Goal: Task Accomplishment & Management: Manage account settings

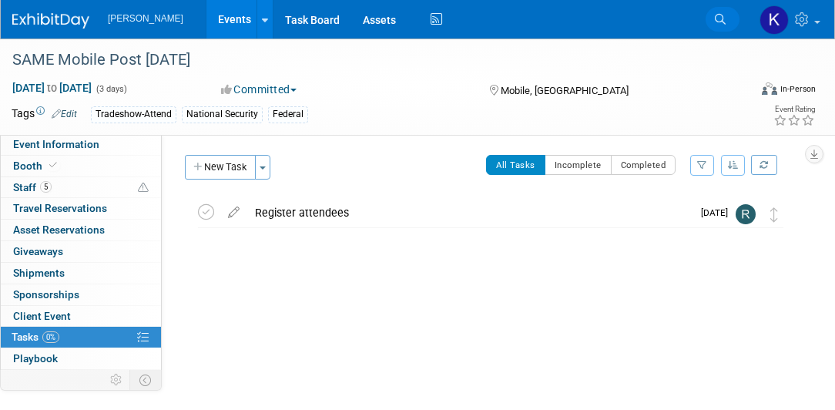
click at [715, 18] on icon at bounding box center [720, 19] width 11 height 11
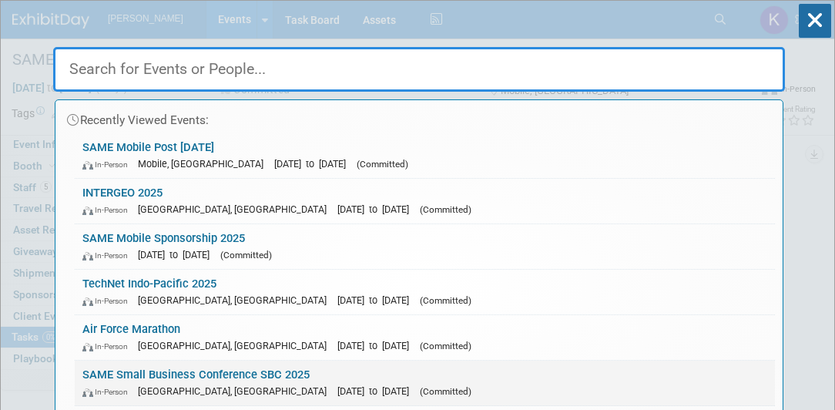
click at [186, 373] on link "SAME Small Business Conference SBC 2025 In-Person Phoenix, AZ Nov 19, 2025 to N…" at bounding box center [425, 382] width 700 height 45
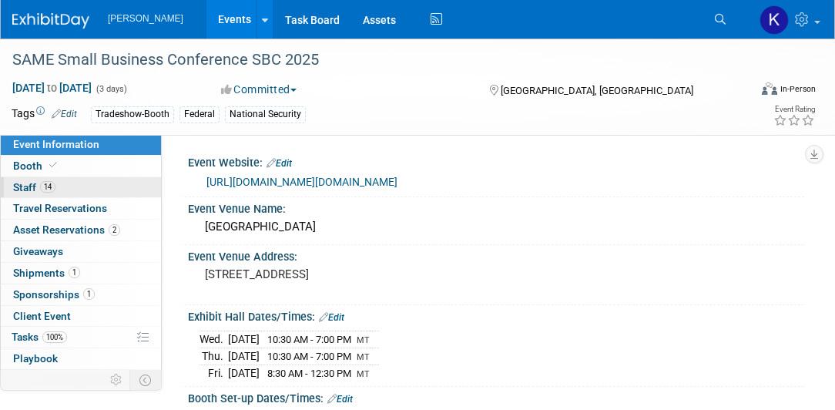
click at [66, 186] on link "14 Staff 14" at bounding box center [81, 187] width 160 height 21
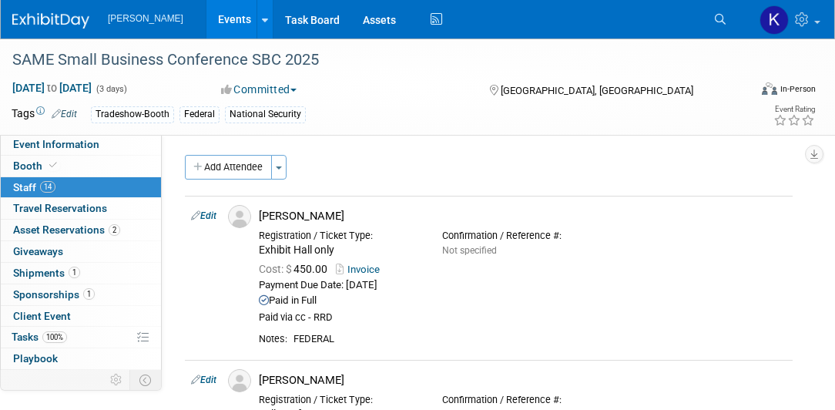
click at [351, 162] on div "Add Attendee Toggle Dropdown Quick -Tag Attendees Apply" at bounding box center [489, 167] width 608 height 25
click at [72, 229] on span "Asset Reservations 2" at bounding box center [66, 229] width 107 height 12
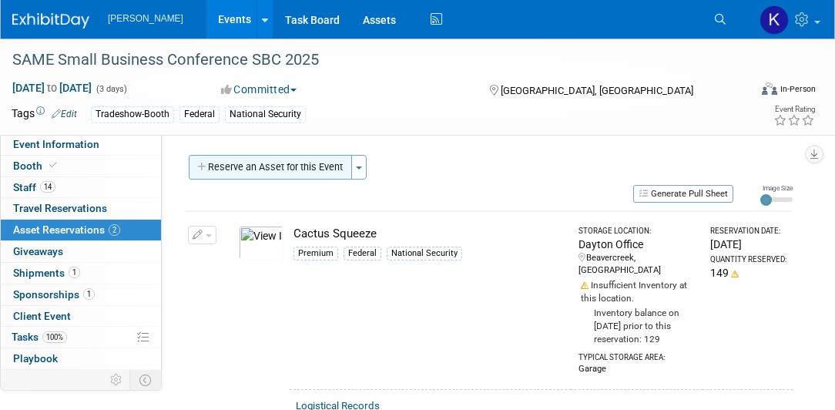
click at [201, 166] on icon "button" at bounding box center [202, 167] width 11 height 10
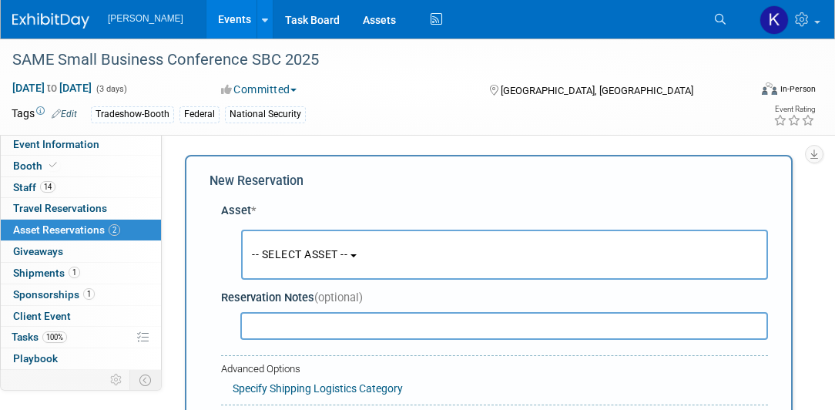
scroll to position [14, 0]
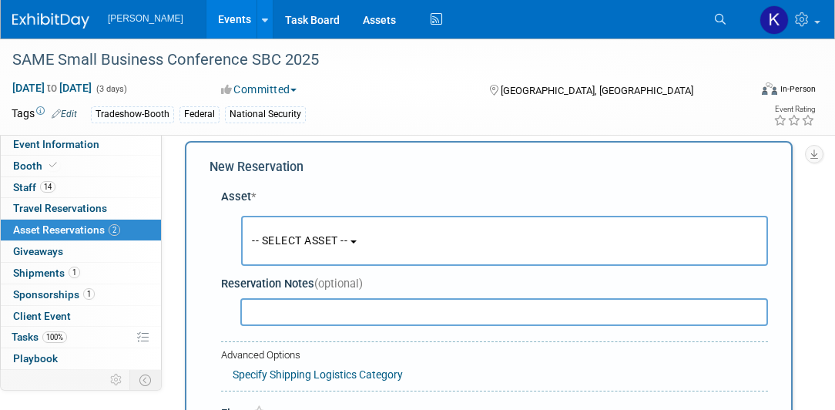
click at [357, 240] on b "button" at bounding box center [353, 241] width 6 height 3
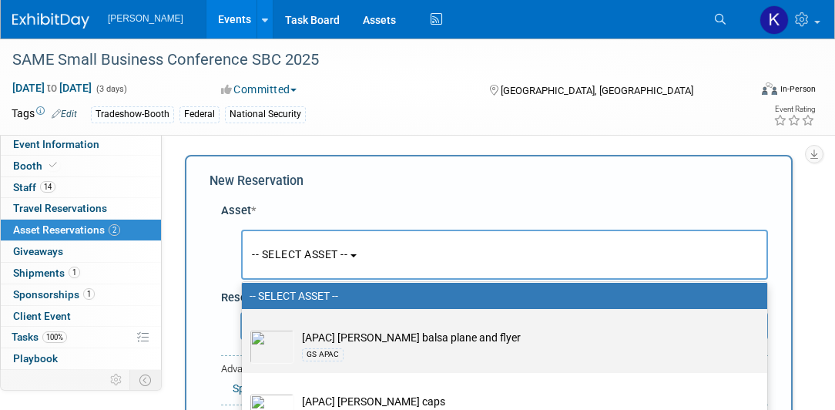
scroll to position [0, 0]
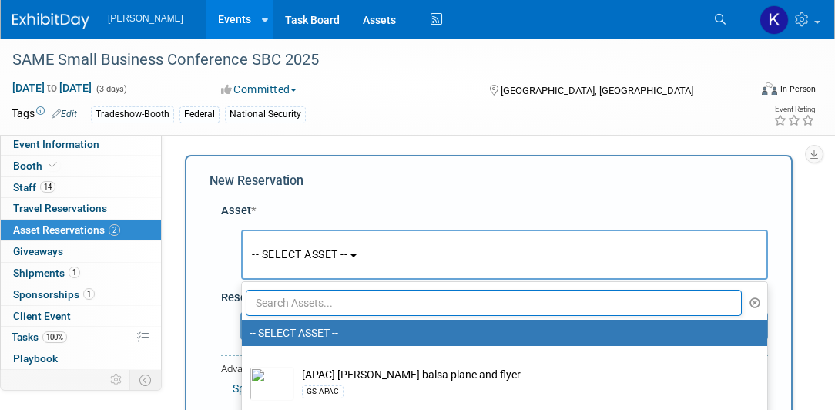
click at [339, 302] on input "text" at bounding box center [494, 303] width 496 height 26
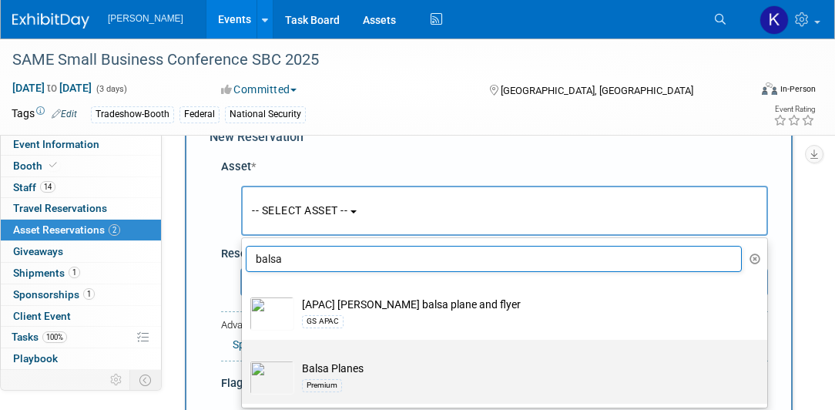
scroll to position [88, 0]
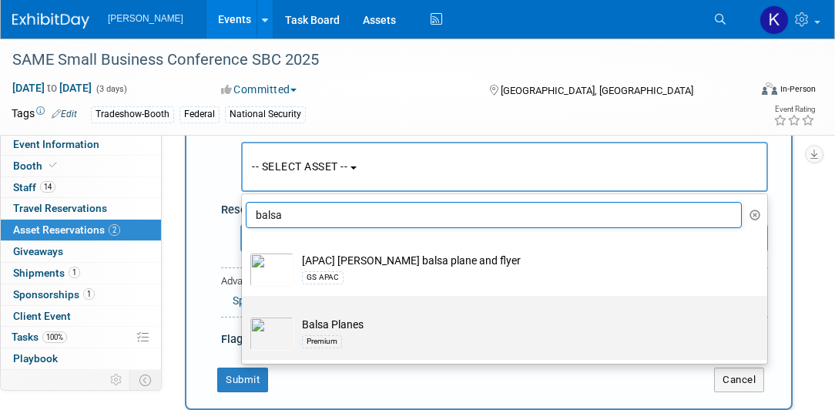
type input "balsa"
click at [400, 339] on div "Premium" at bounding box center [519, 341] width 434 height 18
click at [244, 314] on input "Balsa Planes Premium" at bounding box center [239, 309] width 10 height 10
select select "10723114"
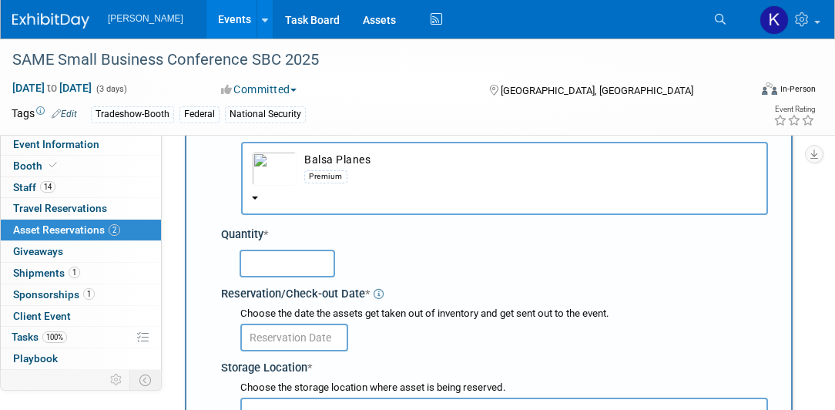
click at [318, 260] on input "text" at bounding box center [286, 263] width 95 height 28
type input "50"
click at [315, 336] on input "text" at bounding box center [294, 337] width 108 height 28
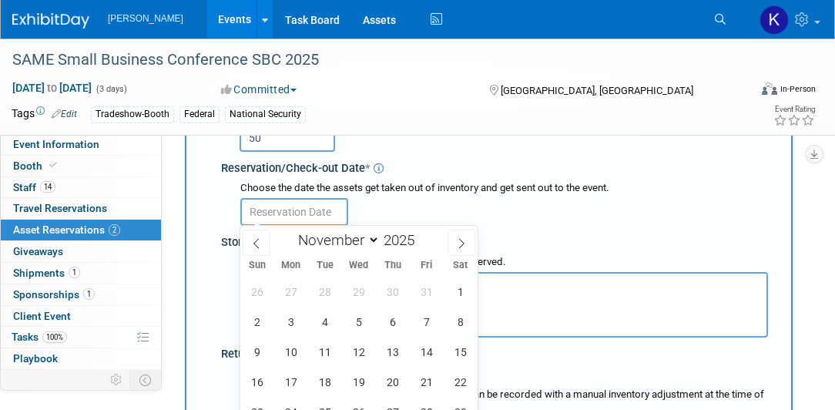
scroll to position [263, 0]
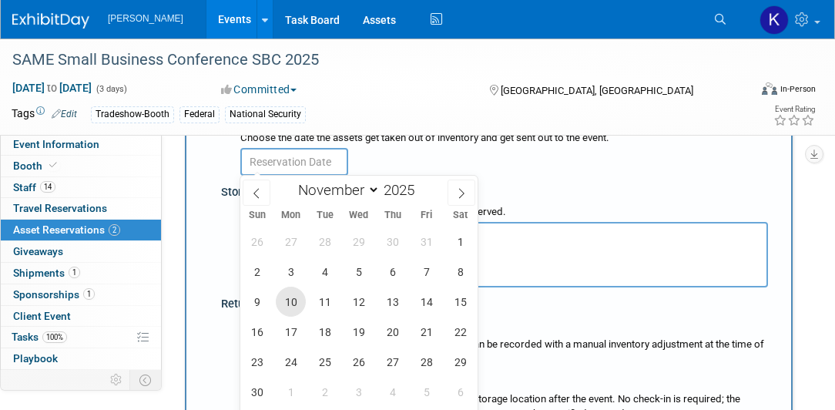
click at [293, 300] on span "10" at bounding box center [291, 301] width 30 height 30
type input "[DATE]"
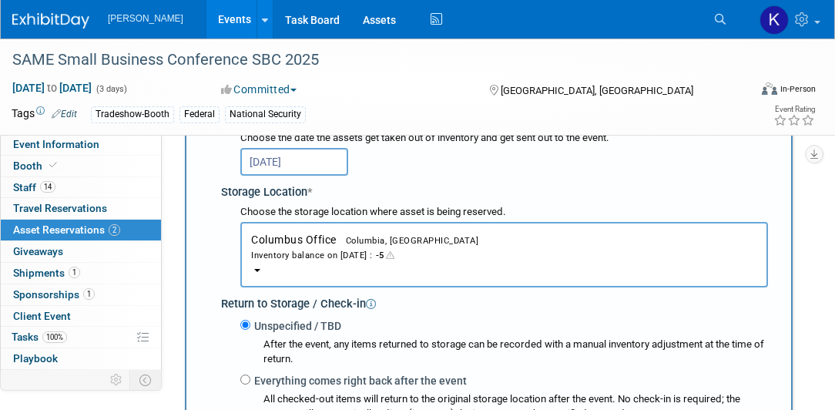
click at [256, 266] on button "Columbus Office Columbia, [GEOGRAPHIC_DATA] Inventory balance on [DATE] : -5" at bounding box center [503, 254] width 527 height 65
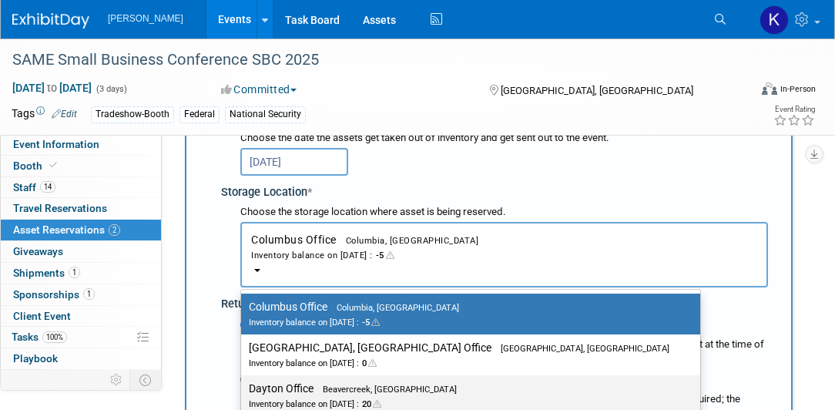
click at [277, 392] on label "Dayton Office Beavercreek, [GEOGRAPHIC_DATA] Inventory balance on [DATE] : 20" at bounding box center [467, 395] width 436 height 35
click at [243, 392] on input "Dayton Office Beavercreek, [GEOGRAPHIC_DATA] Inventory balance on [DATE] : 20" at bounding box center [238, 388] width 10 height 10
select select "11223930"
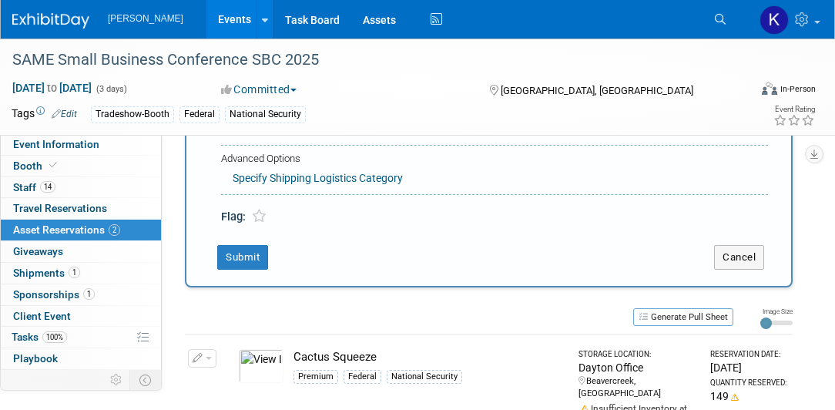
scroll to position [616, 0]
click at [244, 250] on button "Submit" at bounding box center [242, 256] width 51 height 25
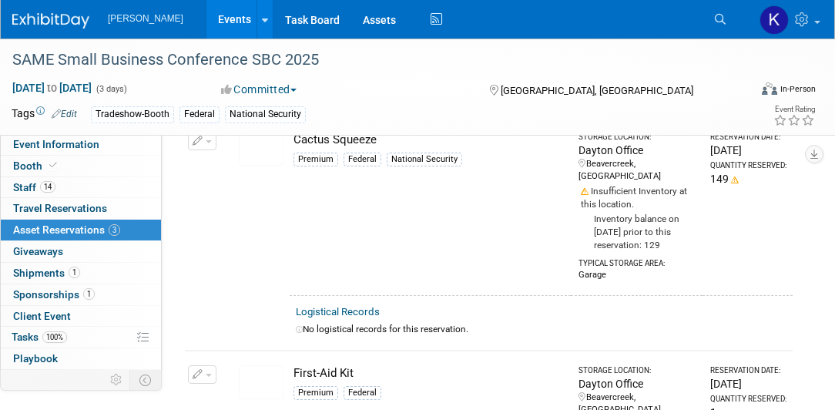
scroll to position [17, 0]
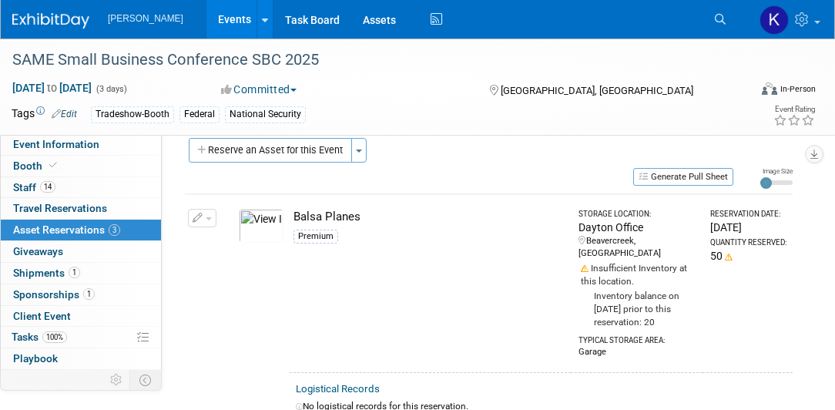
click at [718, 19] on icon at bounding box center [720, 19] width 11 height 11
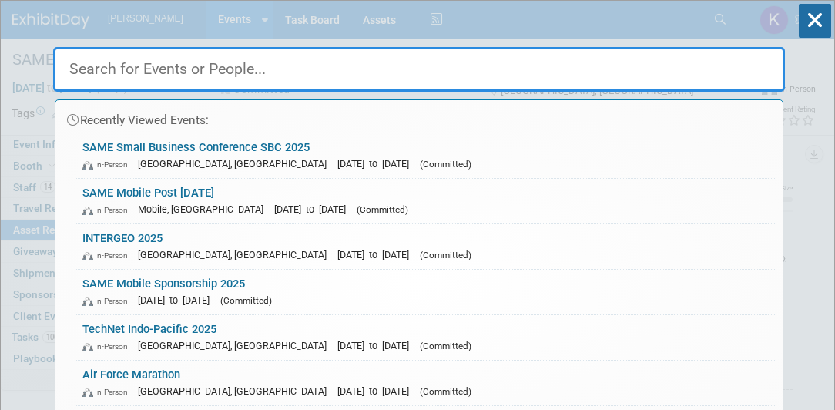
type input "n"
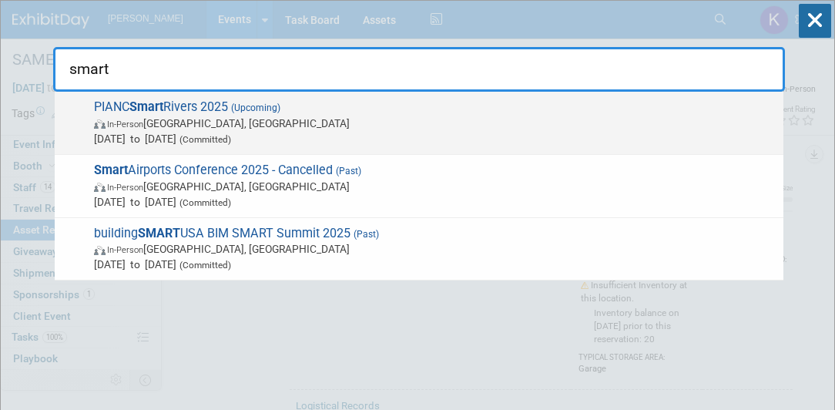
type input "smart"
click at [204, 108] on span "PIANC Smart Rivers 2025 (Upcoming) In-Person [GEOGRAPHIC_DATA], [GEOGRAPHIC_DAT…" at bounding box center [432, 122] width 686 height 47
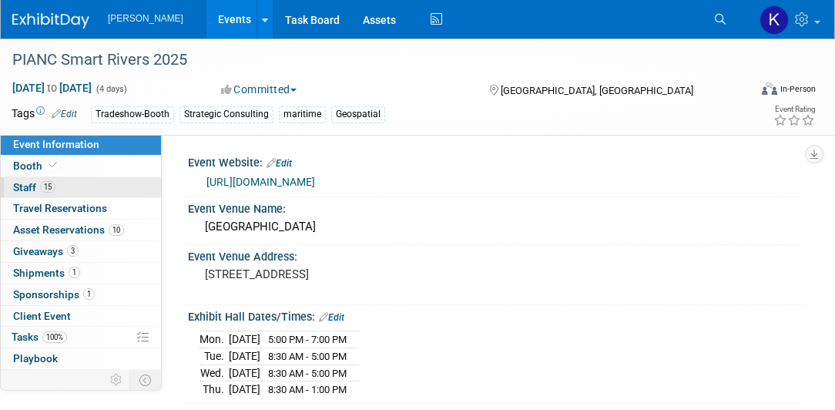
click at [65, 186] on link "15 Staff 15" at bounding box center [81, 187] width 160 height 21
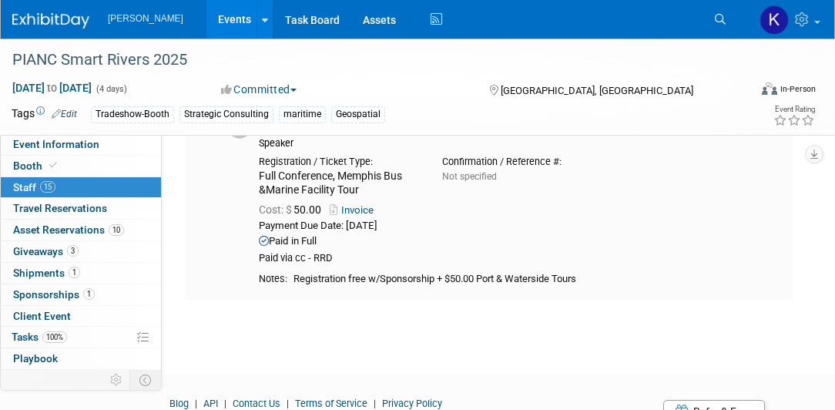
scroll to position [2135, 0]
